Goal: Entertainment & Leisure: Consume media (video, audio)

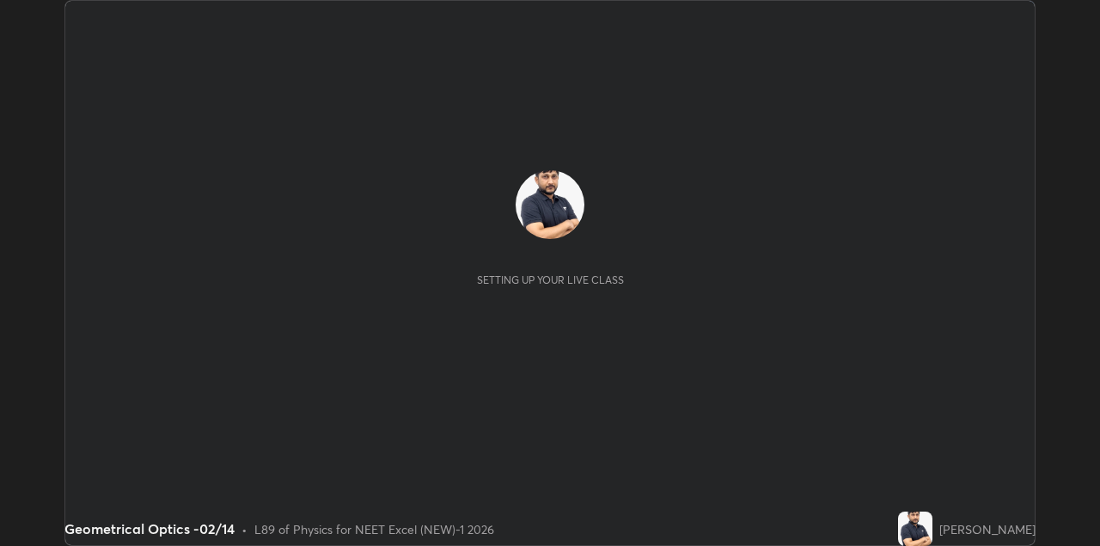
scroll to position [546, 1100]
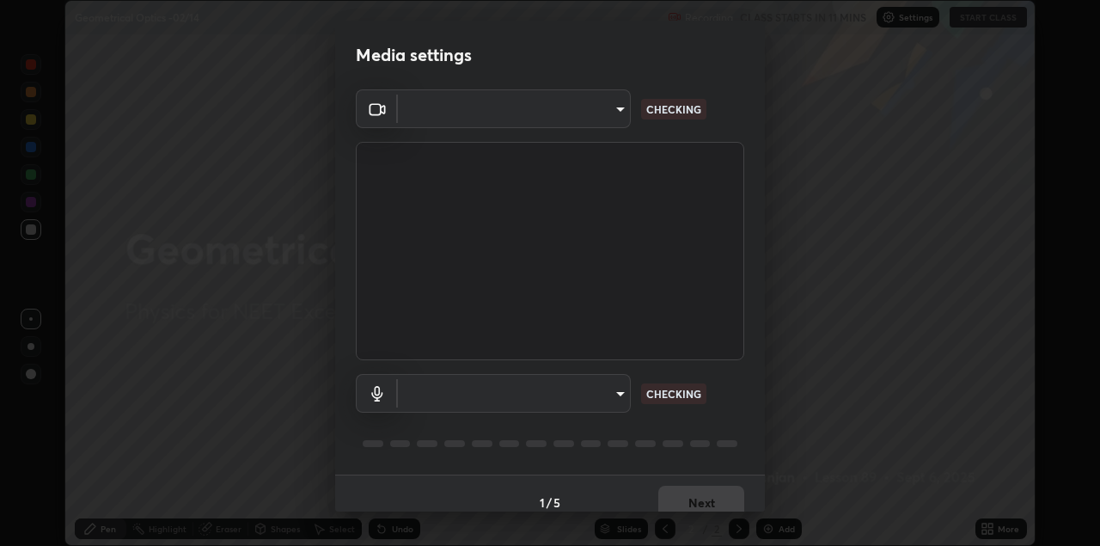
click at [557, 119] on body "Erase all Geometrical Optics -02/14 Recording CLASS STARTS IN 11 MINS Settings …" at bounding box center [550, 273] width 1100 height 546
click at [550, 113] on div at bounding box center [550, 273] width 1100 height 546
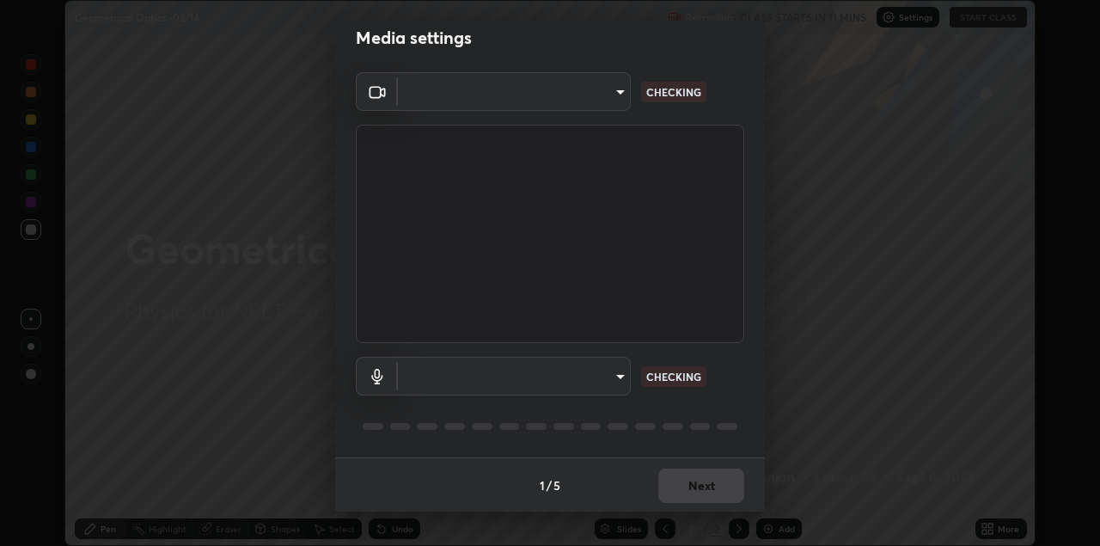
type input "328e6f2585a3e25061caa5f7d933288efad2554777a51eb926c3b8af65148c91"
type input "8561d0645ec67383fa690b6bf58298da522add8bf1cd43f27a04a8968649231f"
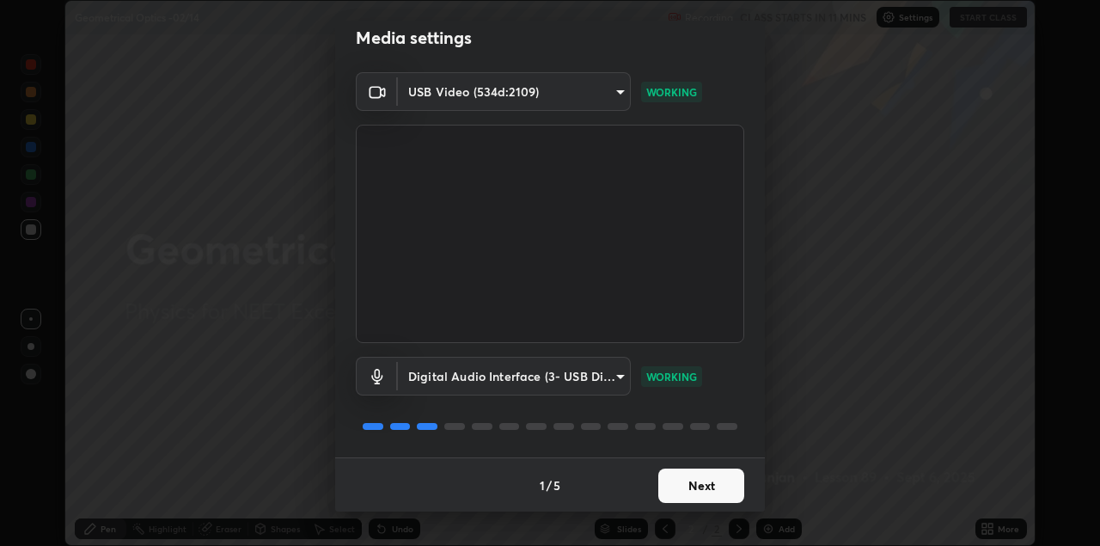
click at [695, 487] on button "Next" at bounding box center [702, 486] width 86 height 34
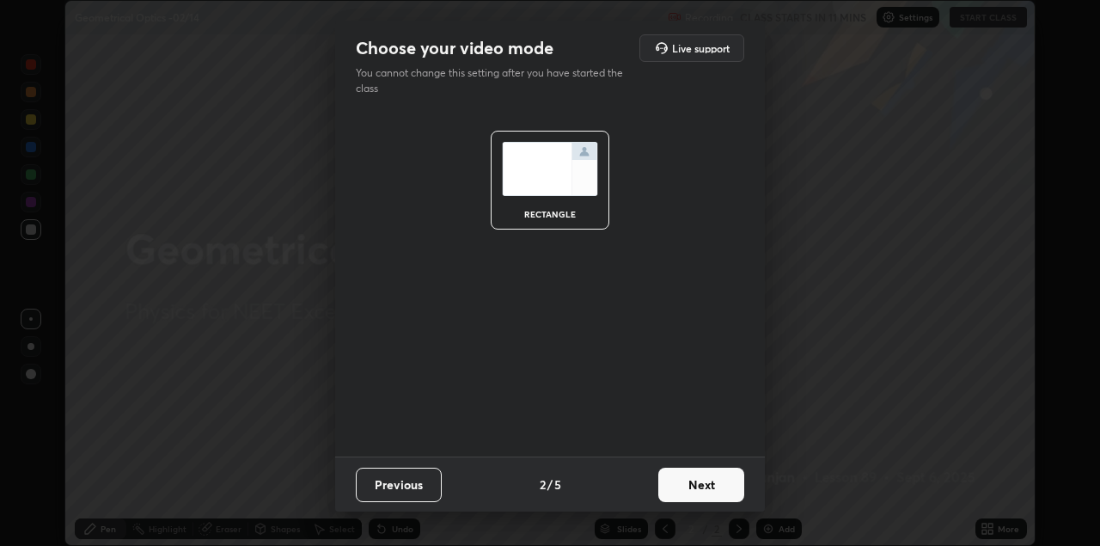
scroll to position [0, 0]
click at [706, 485] on button "Next" at bounding box center [702, 485] width 86 height 34
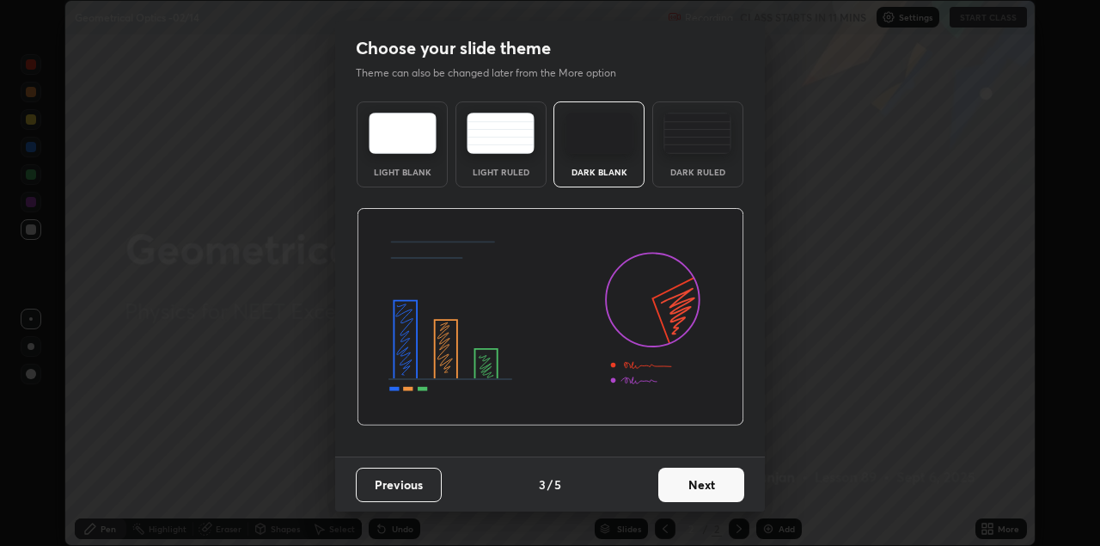
click at [722, 489] on button "Next" at bounding box center [702, 485] width 86 height 34
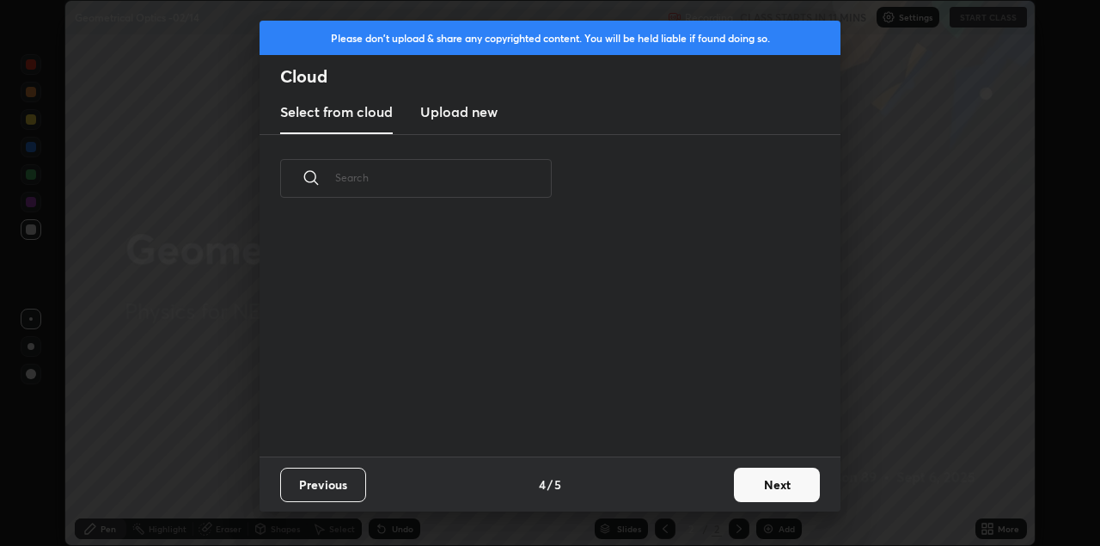
click at [737, 489] on button "Next" at bounding box center [777, 485] width 86 height 34
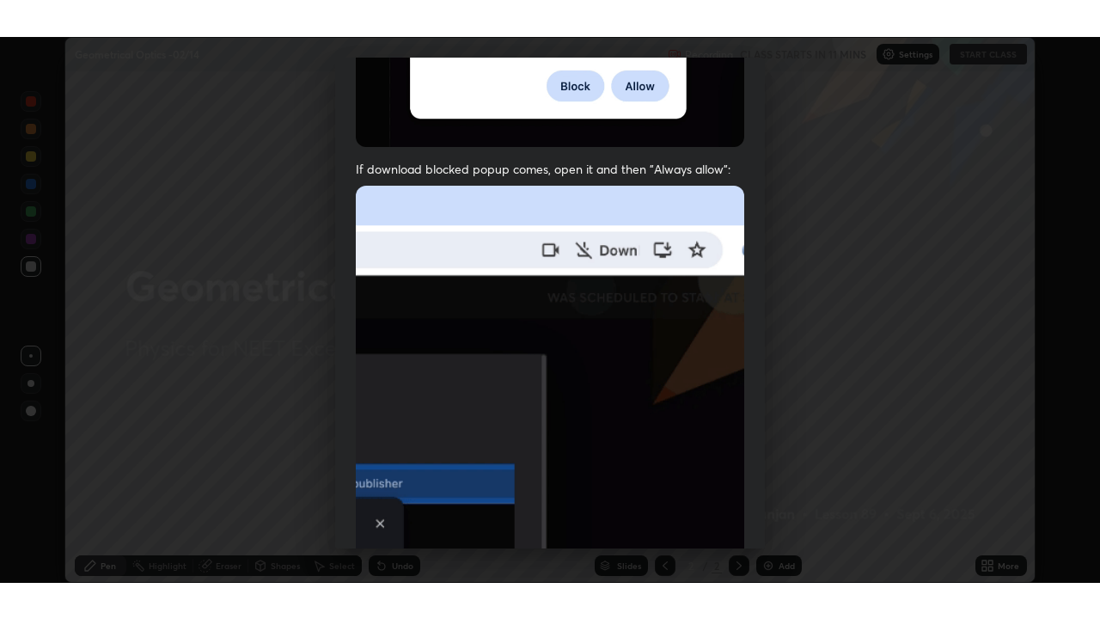
scroll to position [369, 0]
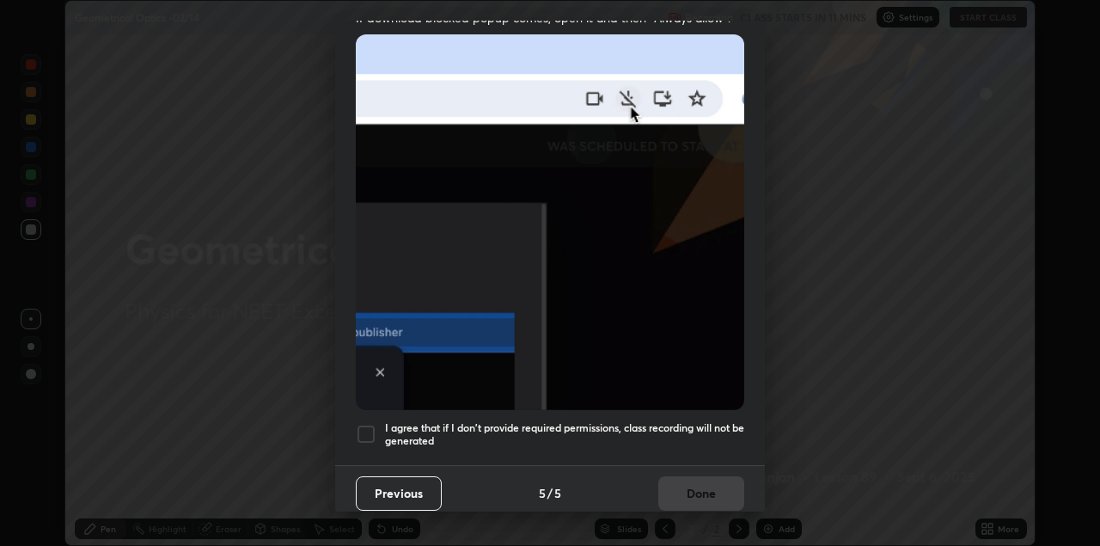
click at [378, 424] on div "I agree that if I don't provide required permissions, class recording will not …" at bounding box center [550, 434] width 389 height 21
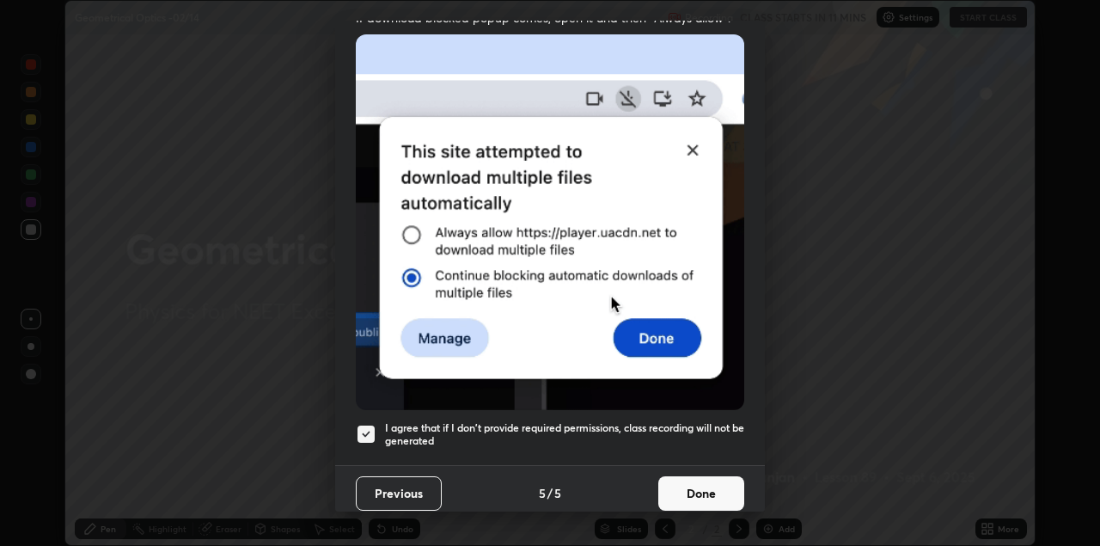
click at [712, 479] on button "Done" at bounding box center [702, 493] width 86 height 34
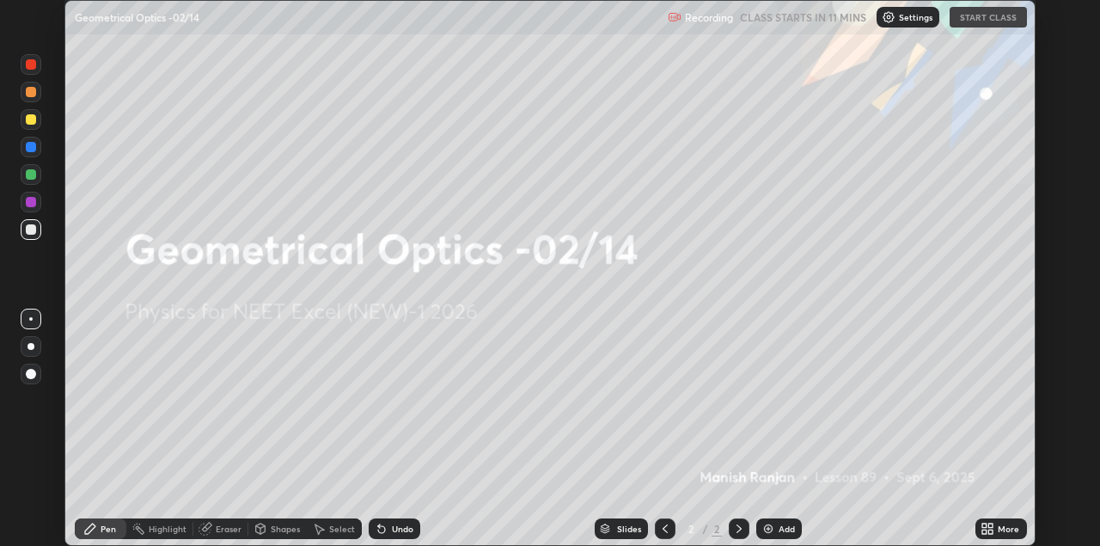
click at [983, 531] on icon at bounding box center [985, 532] width 4 height 4
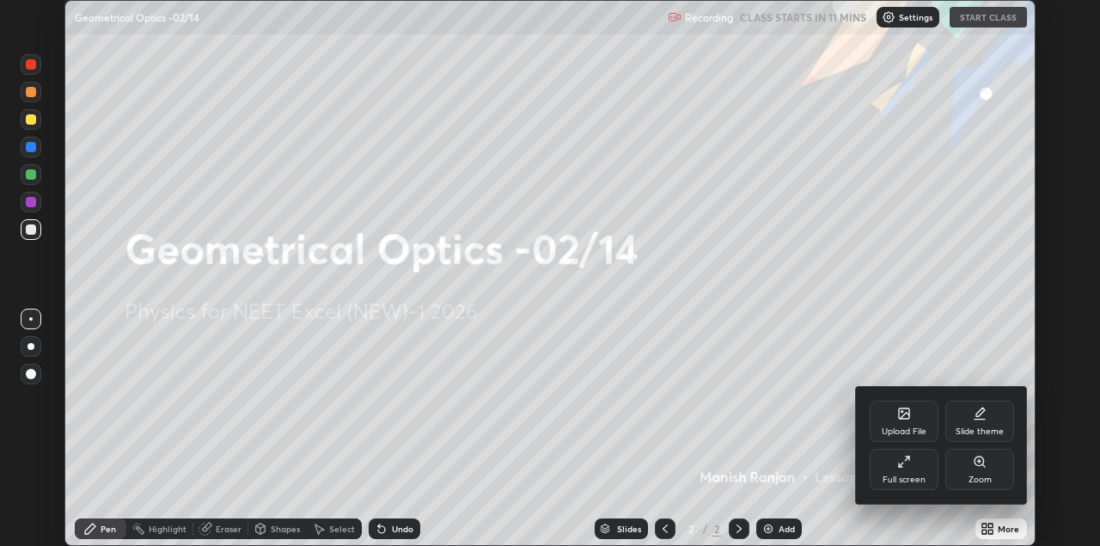
click at [914, 476] on div "Full screen" at bounding box center [904, 479] width 43 height 9
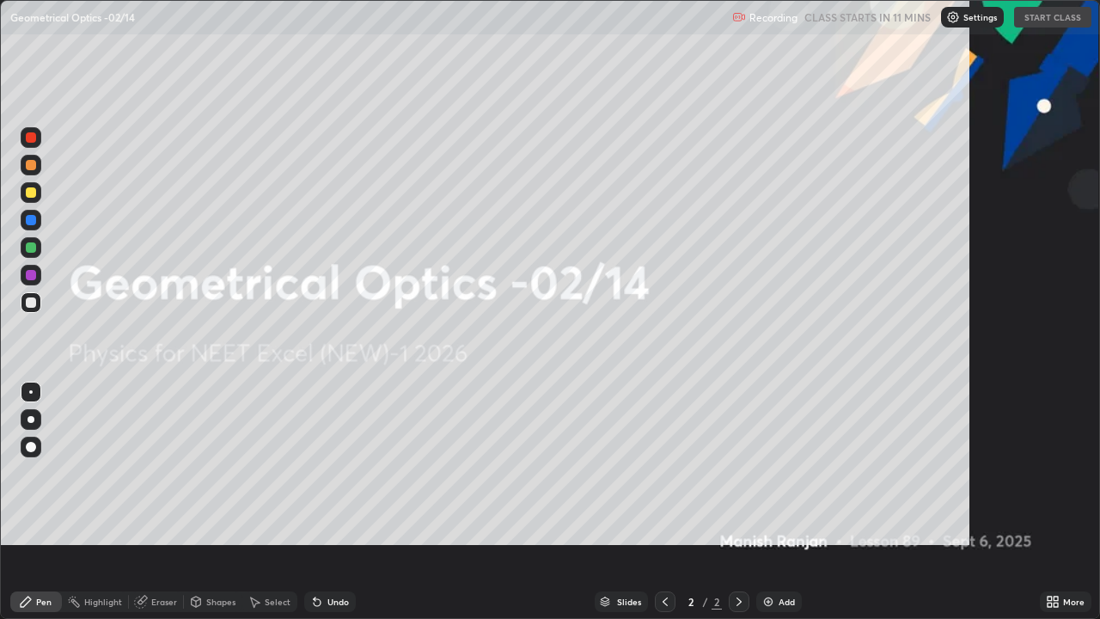
scroll to position [619, 1100]
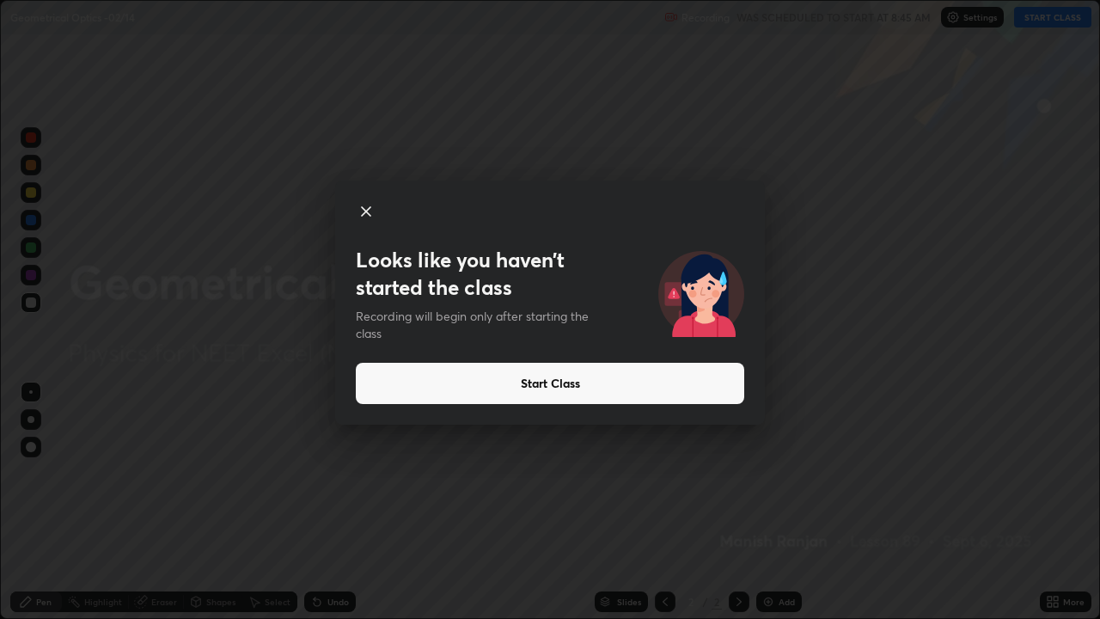
click at [575, 378] on button "Start Class" at bounding box center [550, 383] width 389 height 41
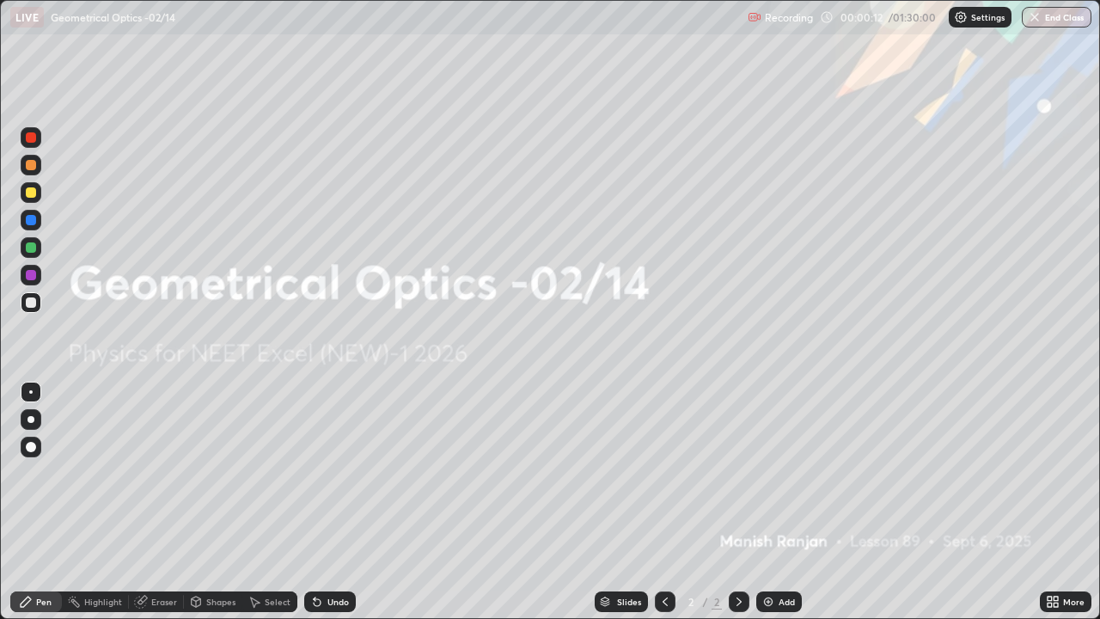
click at [768, 545] on img at bounding box center [769, 602] width 14 height 14
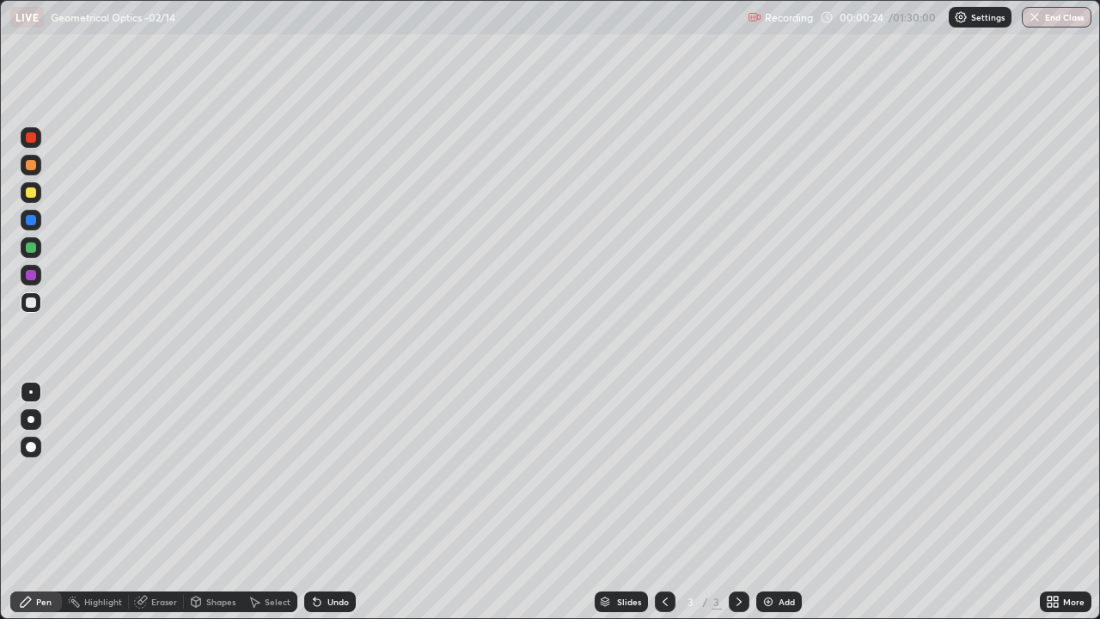
click at [32, 194] on div at bounding box center [31, 192] width 10 height 10
click at [34, 296] on div at bounding box center [31, 302] width 21 height 21
click at [161, 545] on div "Eraser" at bounding box center [164, 601] width 26 height 9
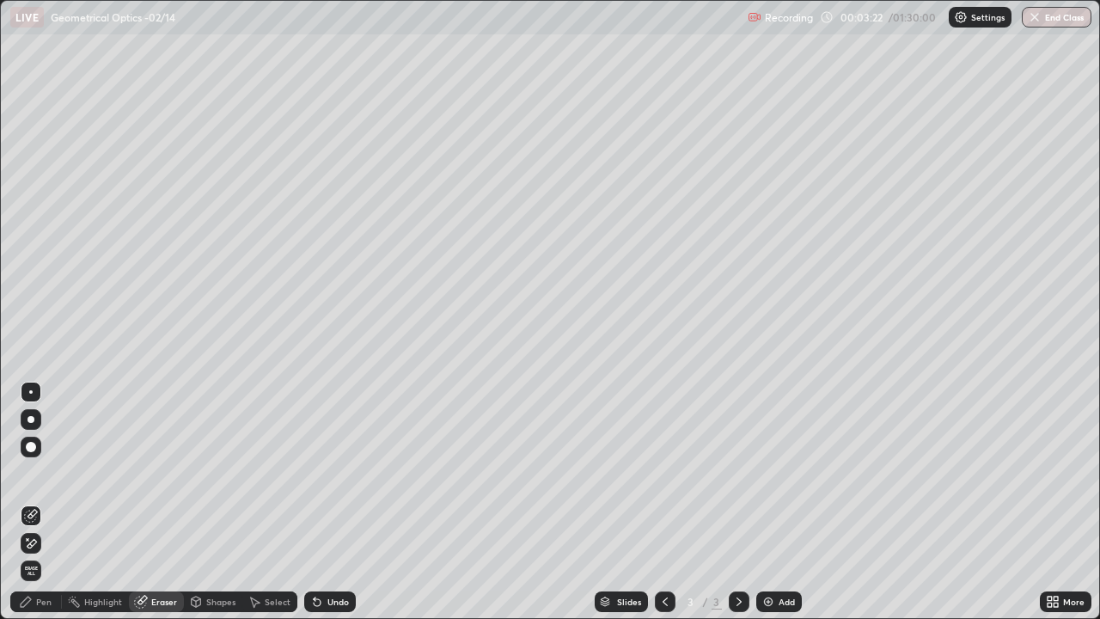
click at [40, 545] on div "Pen" at bounding box center [43, 601] width 15 height 9
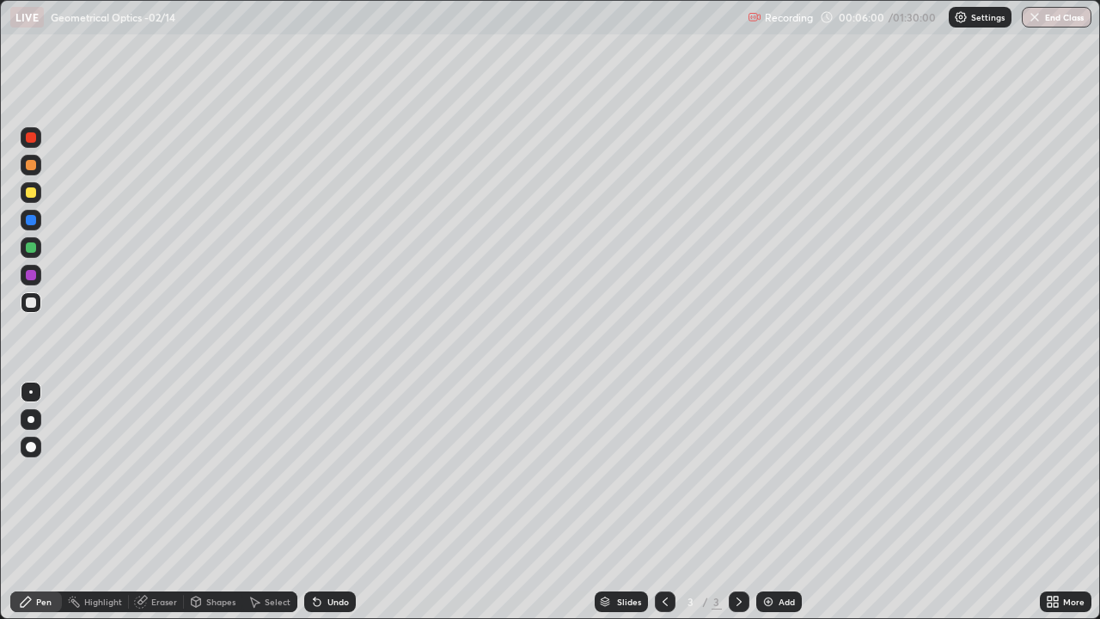
click at [30, 194] on div at bounding box center [31, 192] width 10 height 10
click at [760, 545] on div "Add" at bounding box center [780, 601] width 46 height 21
click at [29, 222] on div at bounding box center [31, 220] width 10 height 10
click at [29, 303] on div at bounding box center [31, 302] width 10 height 10
click at [770, 545] on img at bounding box center [769, 602] width 14 height 14
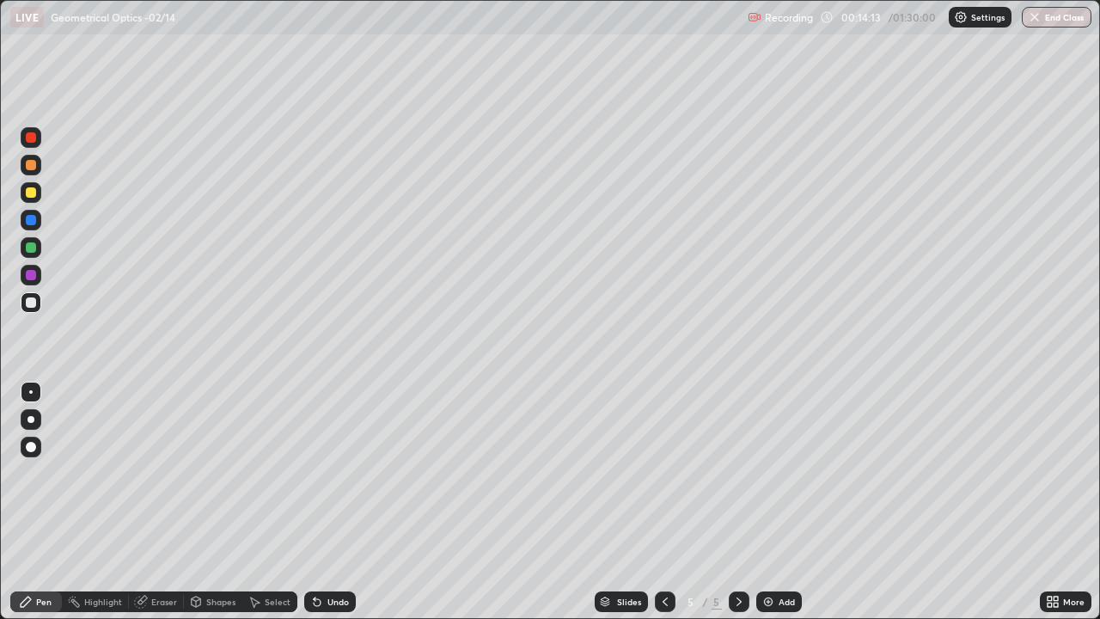
click at [32, 192] on div at bounding box center [31, 192] width 10 height 10
click at [161, 545] on div "Eraser" at bounding box center [164, 601] width 26 height 9
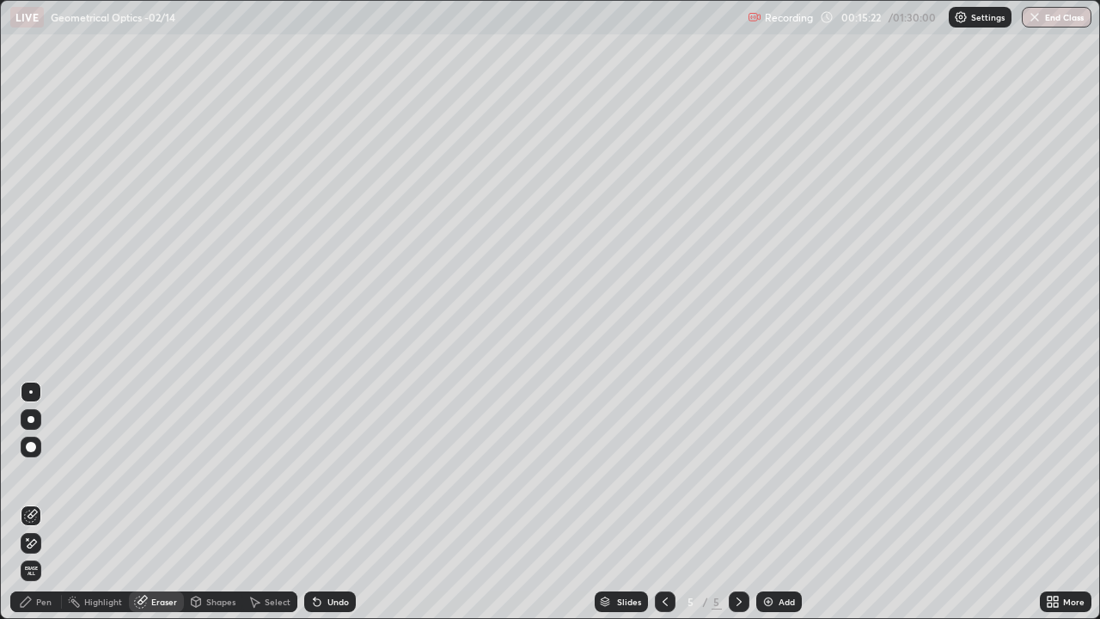
click at [56, 545] on div "Pen" at bounding box center [36, 601] width 52 height 21
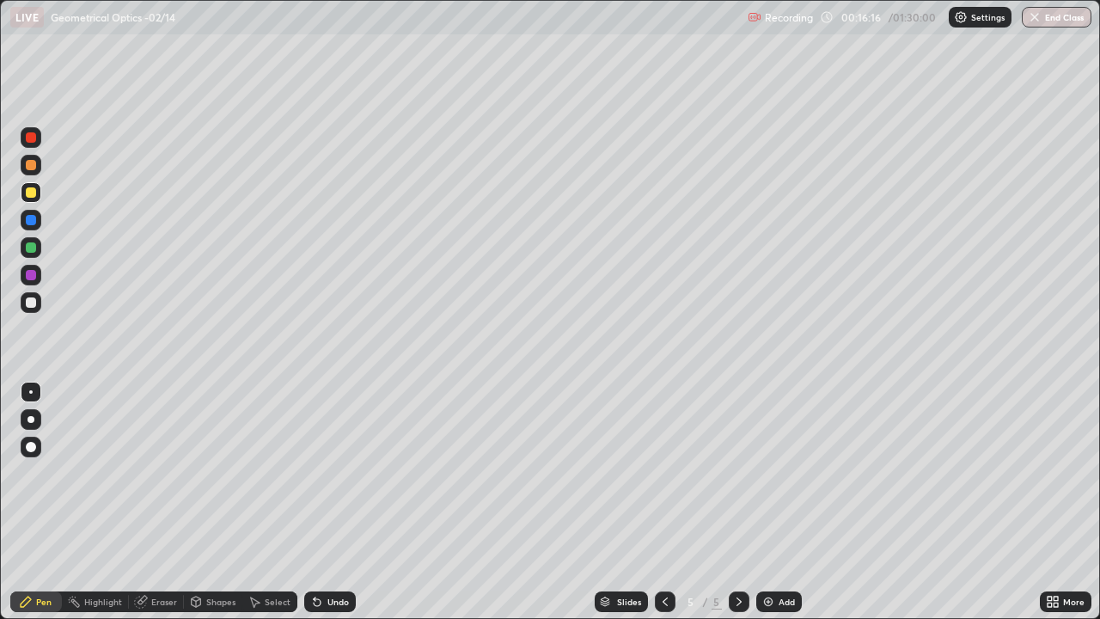
click at [36, 248] on div at bounding box center [31, 247] width 21 height 21
click at [34, 300] on div at bounding box center [31, 302] width 10 height 10
click at [779, 545] on div "Add" at bounding box center [787, 601] width 16 height 9
click at [666, 545] on icon at bounding box center [666, 602] width 14 height 14
click at [28, 304] on div at bounding box center [31, 302] width 10 height 10
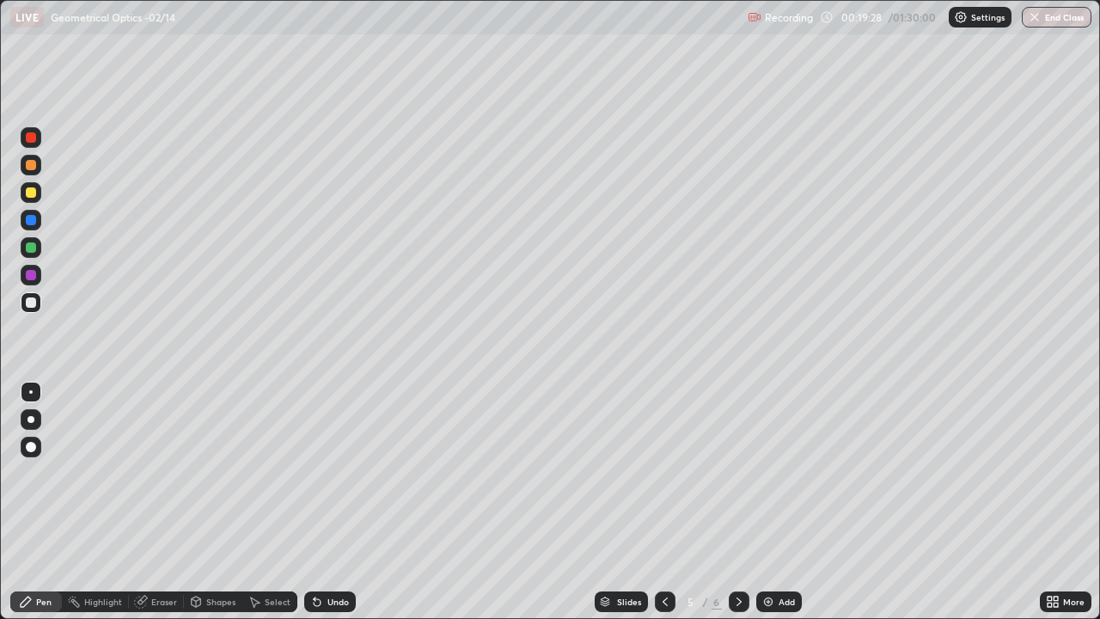
click at [31, 168] on div at bounding box center [31, 165] width 10 height 10
click at [29, 301] on div at bounding box center [31, 302] width 10 height 10
click at [33, 164] on div at bounding box center [31, 165] width 10 height 10
click at [32, 196] on div at bounding box center [31, 192] width 10 height 10
